Goal: Task Accomplishment & Management: Use online tool/utility

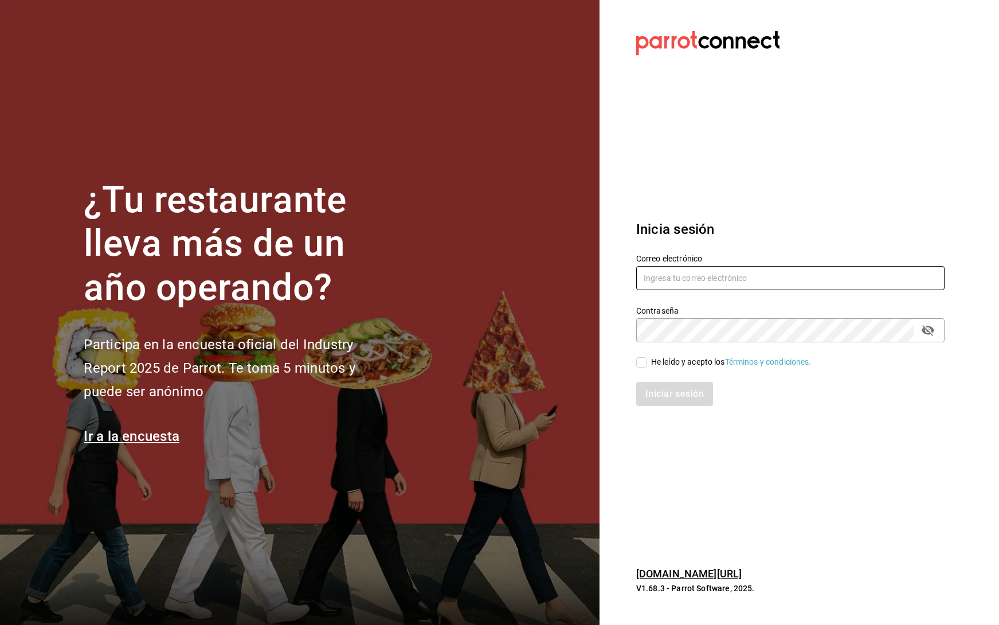
click at [718, 282] on input "text" at bounding box center [790, 278] width 308 height 24
type input "emmanuel.huerta@grupocosteno.com"
click at [642, 366] on input "He leído y acepto los Términos y condiciones." at bounding box center [641, 362] width 10 height 10
checkbox input "true"
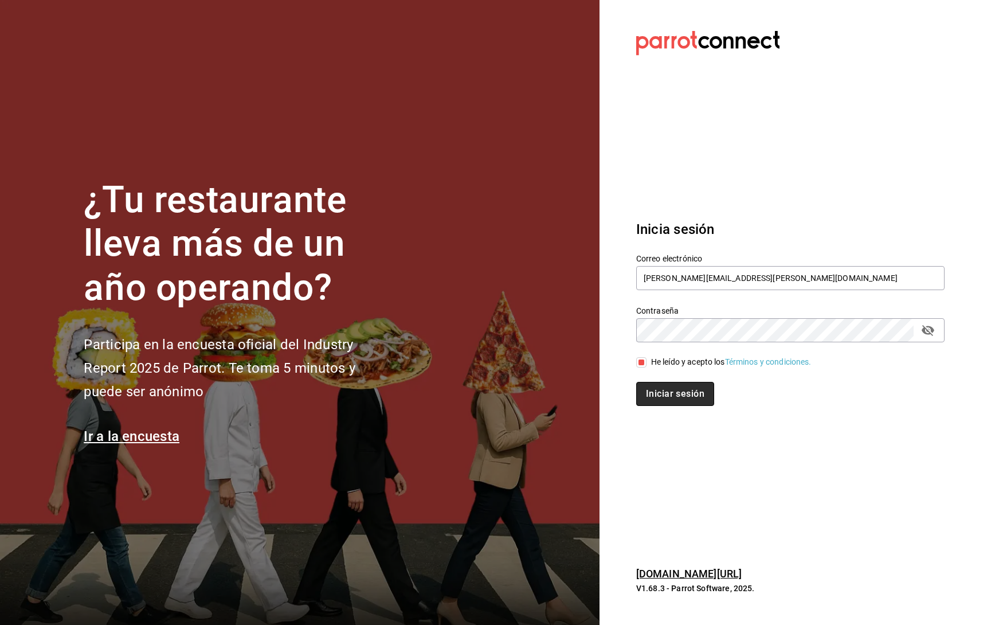
click at [666, 399] on button "Iniciar sesión" at bounding box center [675, 394] width 78 height 24
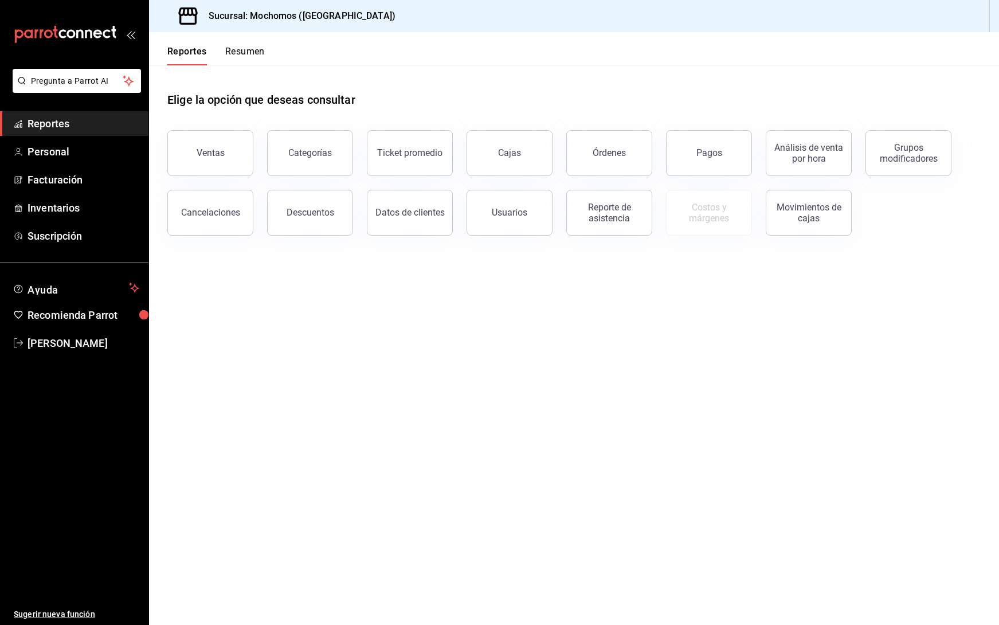
click at [206, 123] on div "Ventas" at bounding box center [204, 146] width 100 height 60
click at [214, 142] on button "Ventas" at bounding box center [210, 153] width 86 height 46
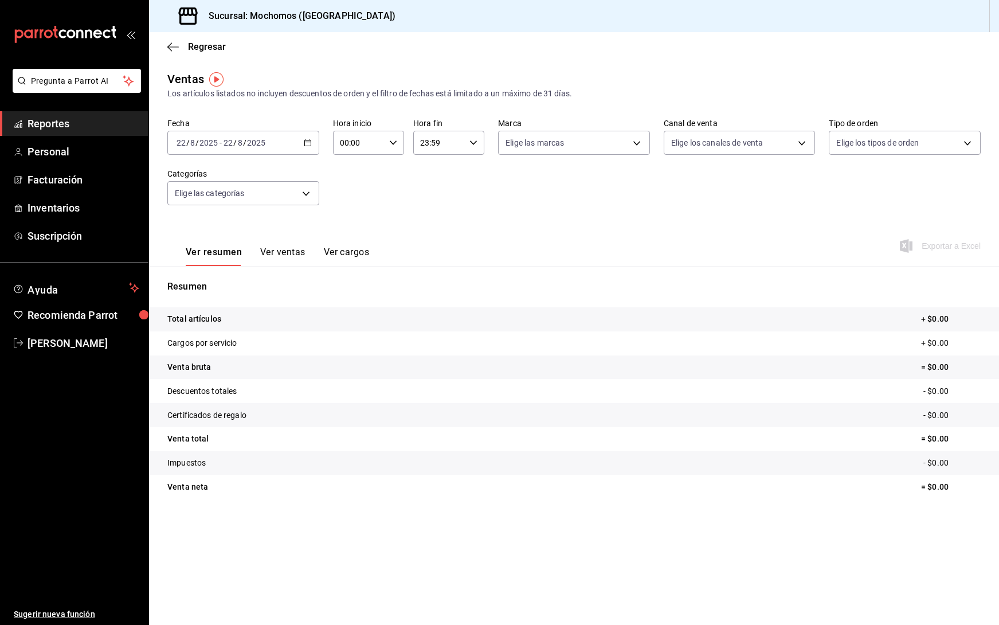
click at [309, 144] on icon "button" at bounding box center [308, 143] width 8 height 8
click at [202, 275] on span "Rango de fechas" at bounding box center [221, 281] width 89 height 12
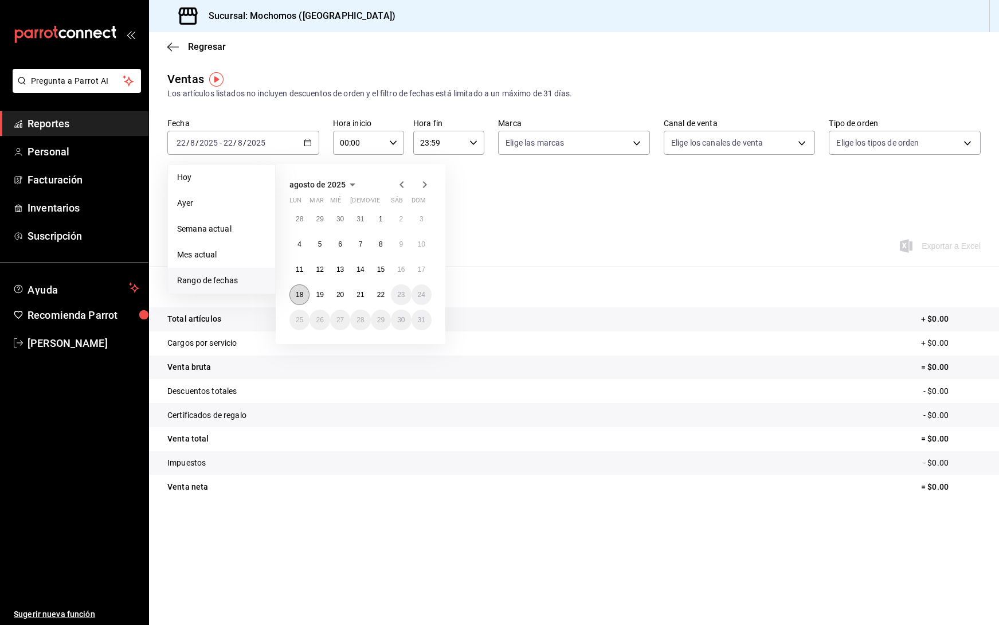
click at [299, 293] on abbr "18" at bounding box center [299, 295] width 7 height 8
click at [383, 299] on button "22" at bounding box center [381, 294] width 20 height 21
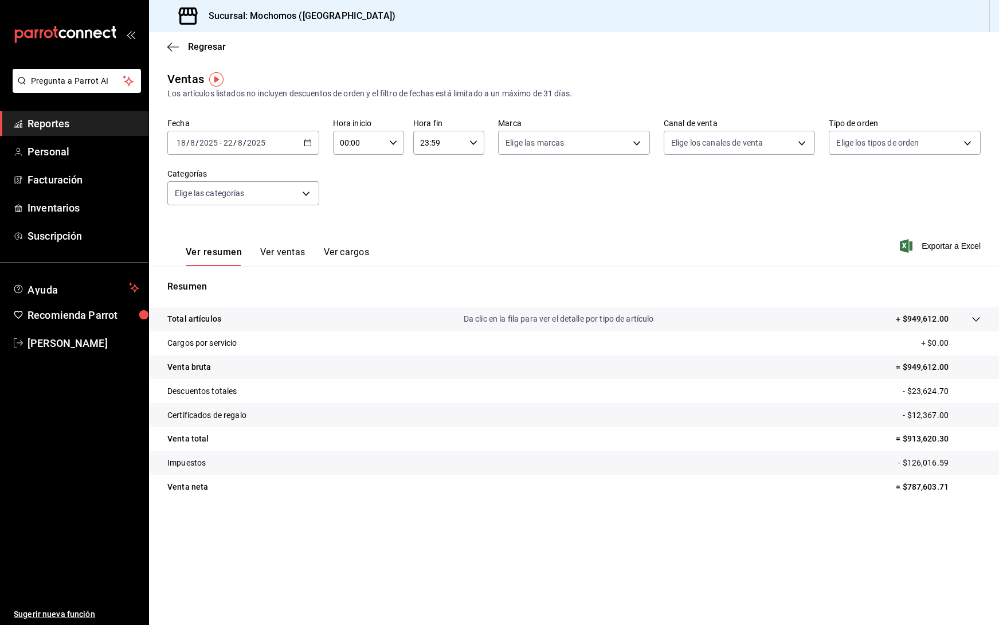
click at [396, 139] on icon "button" at bounding box center [393, 143] width 8 height 8
click at [350, 193] on span "05" at bounding box center [350, 194] width 17 height 9
type input "05:00"
click at [479, 138] on div at bounding box center [499, 312] width 999 height 625
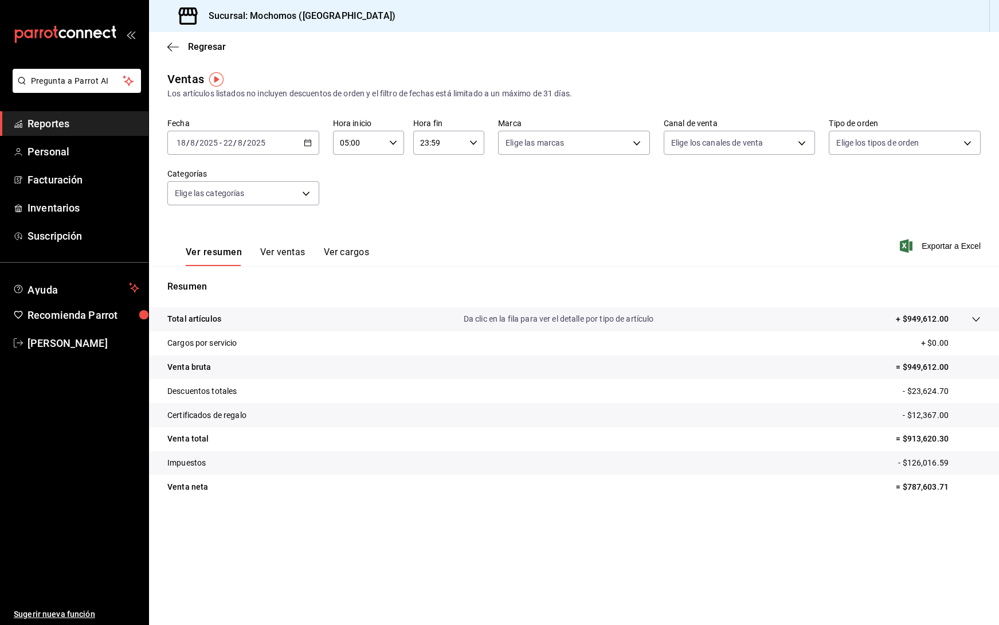
click at [476, 142] on icon "button" at bounding box center [473, 143] width 8 height 8
click at [431, 197] on span "05" at bounding box center [430, 194] width 17 height 9
click at [467, 177] on button "00" at bounding box center [466, 171] width 31 height 23
type input "05:00"
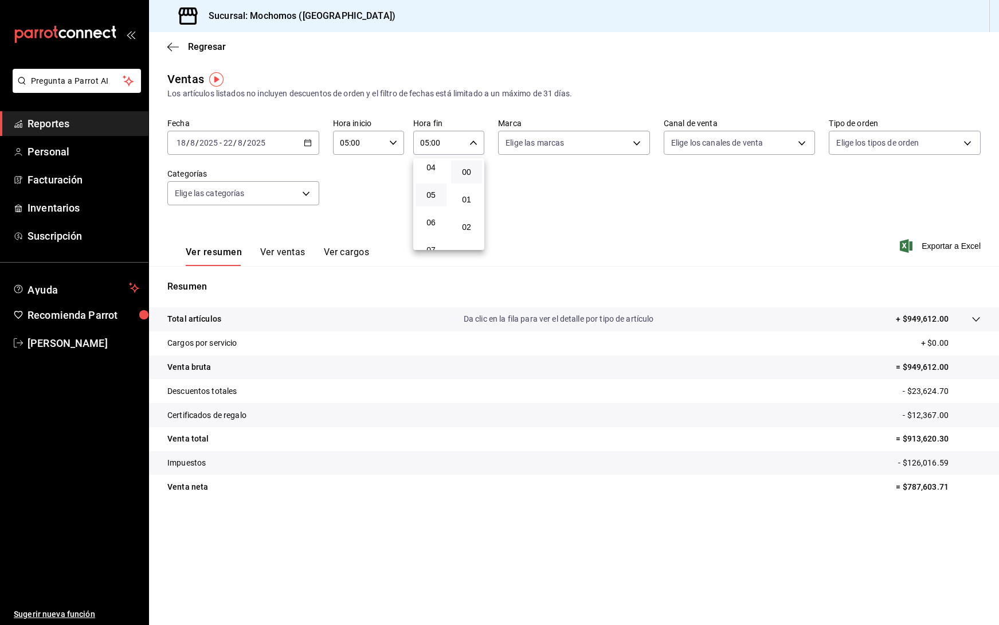
click at [601, 196] on div at bounding box center [499, 312] width 999 height 625
click at [947, 258] on div "Ver resumen Ver ventas Ver cargos Exportar a Excel" at bounding box center [574, 242] width 850 height 47
click at [952, 249] on span "Exportar a Excel" at bounding box center [941, 246] width 79 height 14
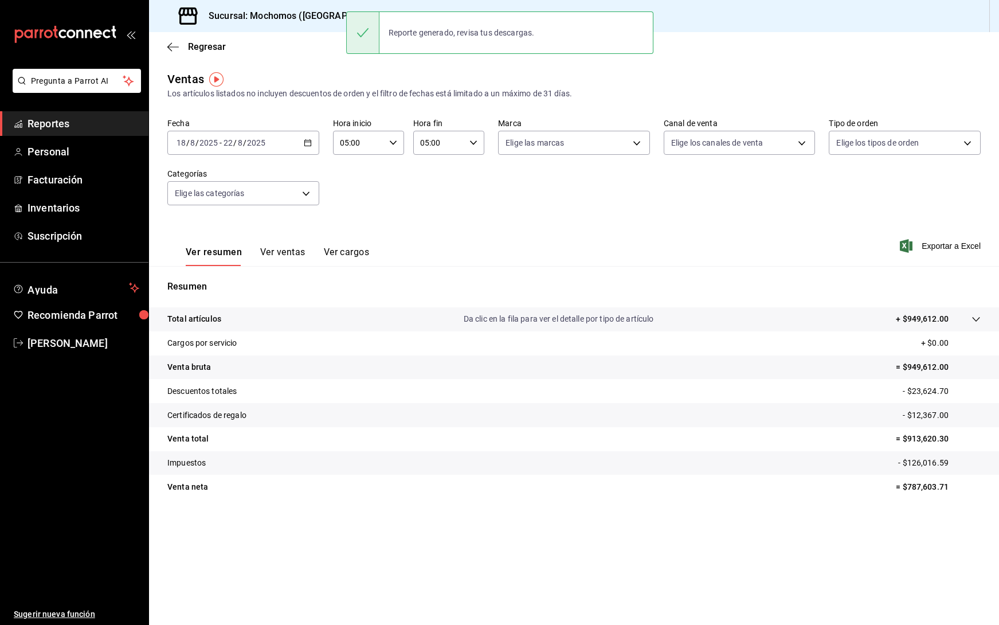
click at [79, 469] on ul "Sugerir nueva función" at bounding box center [74, 490] width 148 height 270
